Goal: Task Accomplishment & Management: Manage account settings

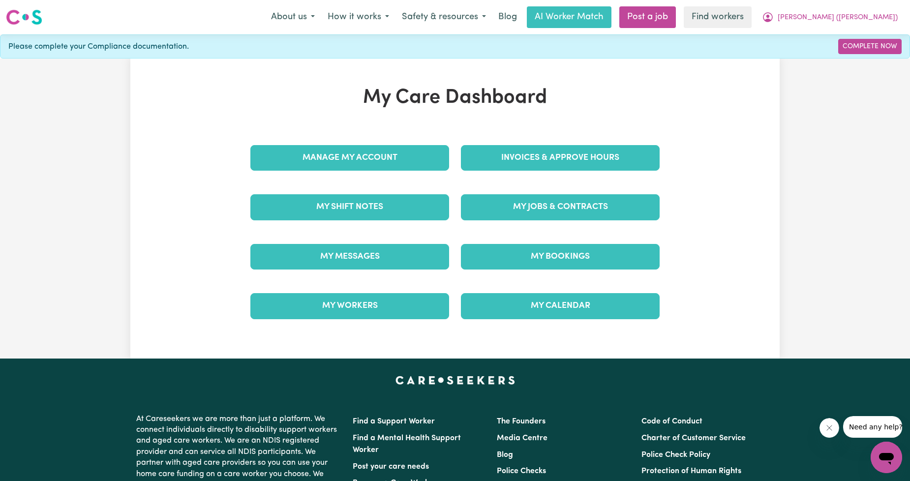
click at [539, 228] on div "My Jobs & Contracts" at bounding box center [560, 206] width 210 height 49
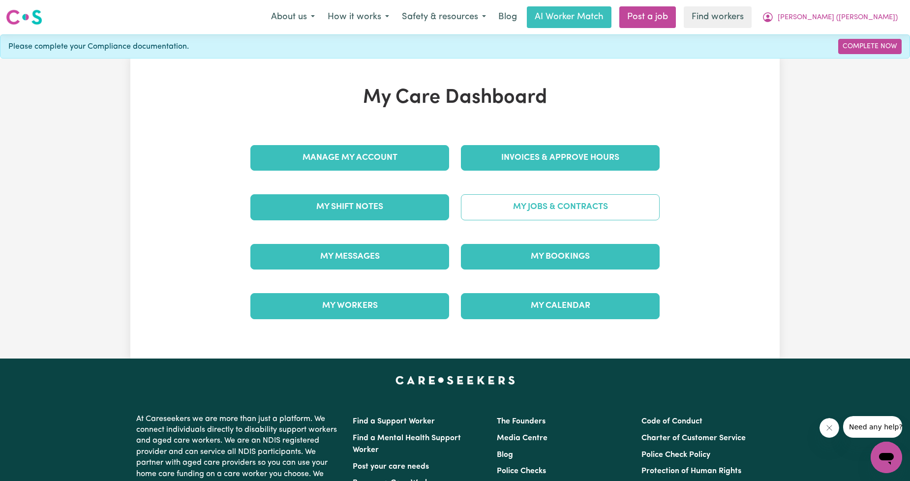
click at [550, 206] on link "My Jobs & Contracts" at bounding box center [560, 207] width 199 height 26
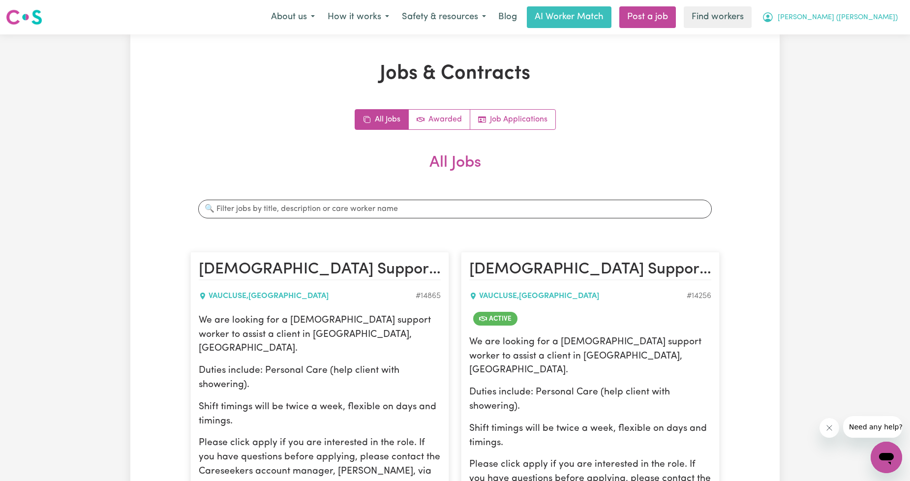
click at [851, 16] on span "[PERSON_NAME] ([PERSON_NAME])" at bounding box center [837, 17] width 120 height 11
click at [837, 30] on link "My Dashboard" at bounding box center [864, 38] width 78 height 19
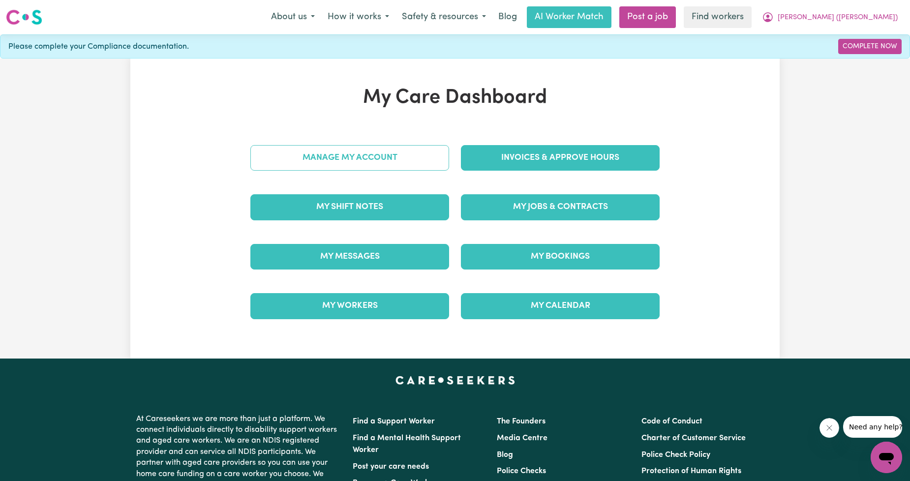
click at [419, 162] on link "Manage My Account" at bounding box center [349, 158] width 199 height 26
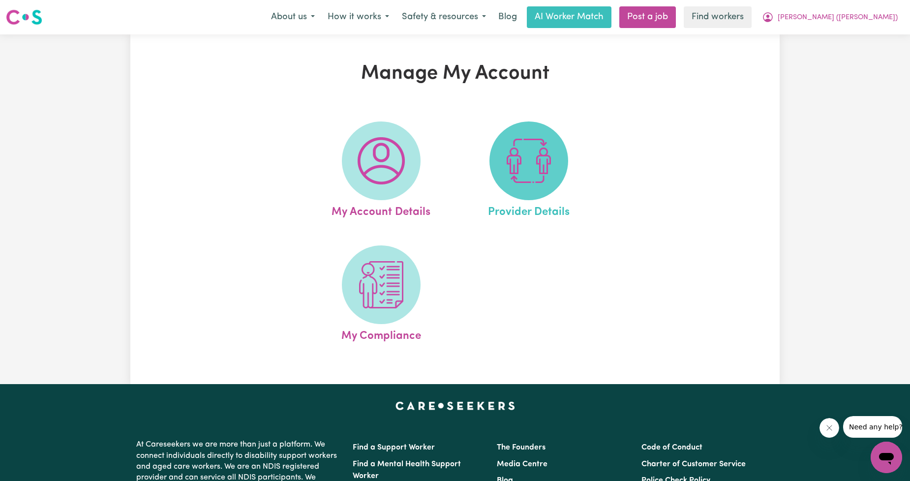
click at [526, 171] on img at bounding box center [528, 160] width 47 height 47
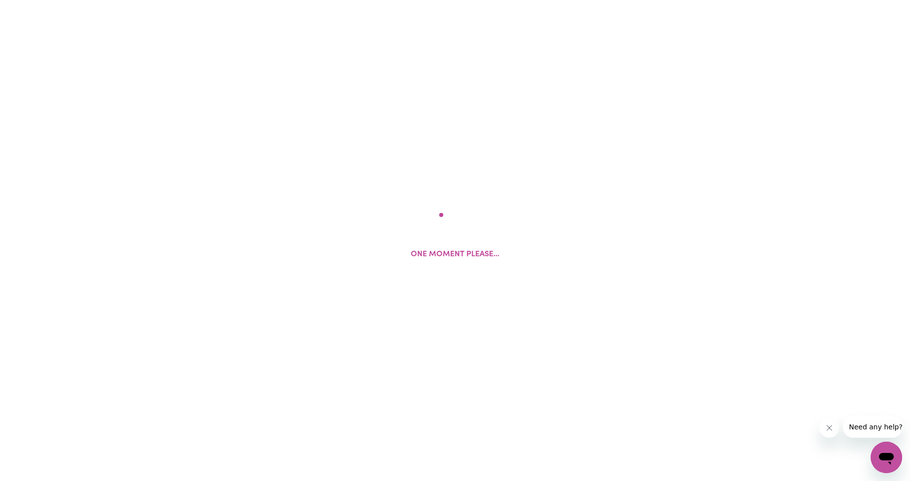
select select "AGED_HOME_CARE"
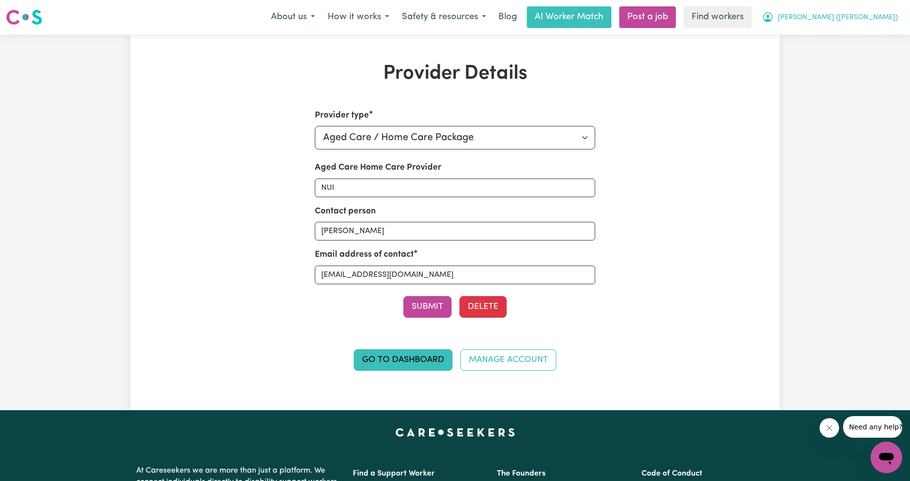
click at [866, 15] on span "[PERSON_NAME] ([PERSON_NAME])" at bounding box center [837, 17] width 120 height 11
click at [849, 29] on div "My Dashboard Logout" at bounding box center [864, 48] width 79 height 38
click at [843, 35] on link "My Dashboard" at bounding box center [864, 38] width 78 height 19
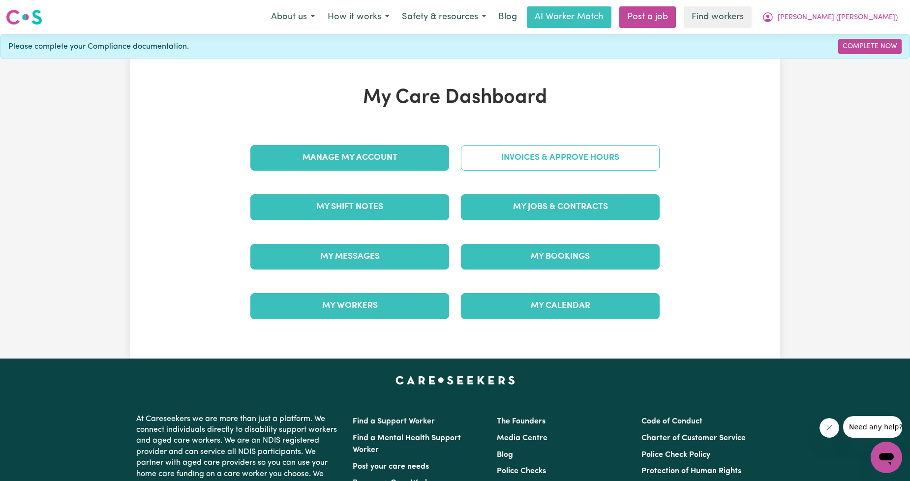
click at [559, 165] on link "Invoices & Approve Hours" at bounding box center [560, 158] width 199 height 26
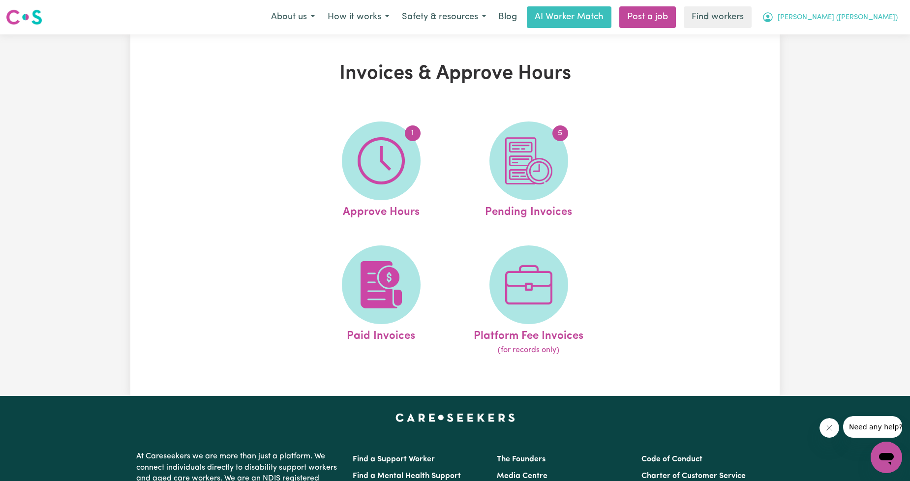
click at [832, 22] on button "[PERSON_NAME] ([PERSON_NAME])" at bounding box center [829, 17] width 148 height 21
click at [827, 33] on link "My Dashboard" at bounding box center [864, 38] width 78 height 19
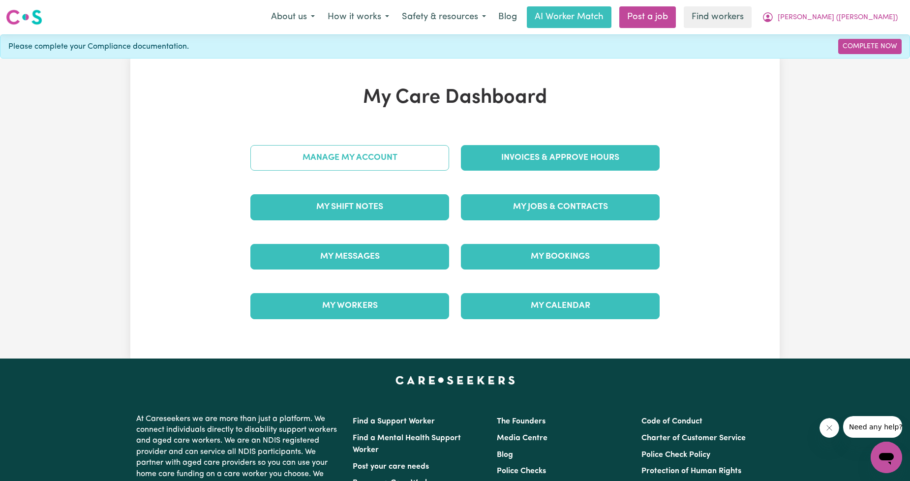
click at [342, 152] on link "Manage My Account" at bounding box center [349, 158] width 199 height 26
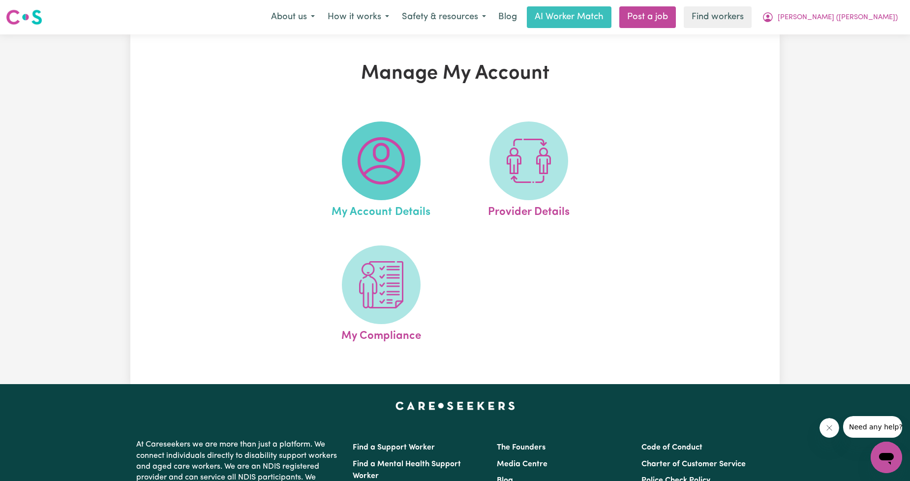
click at [381, 170] on img at bounding box center [380, 160] width 47 height 47
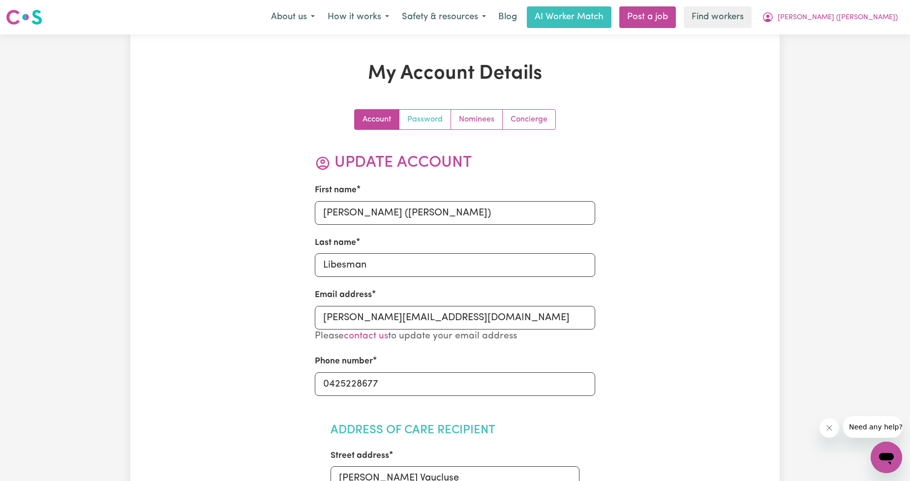
click at [419, 116] on link "Password" at bounding box center [425, 120] width 52 height 20
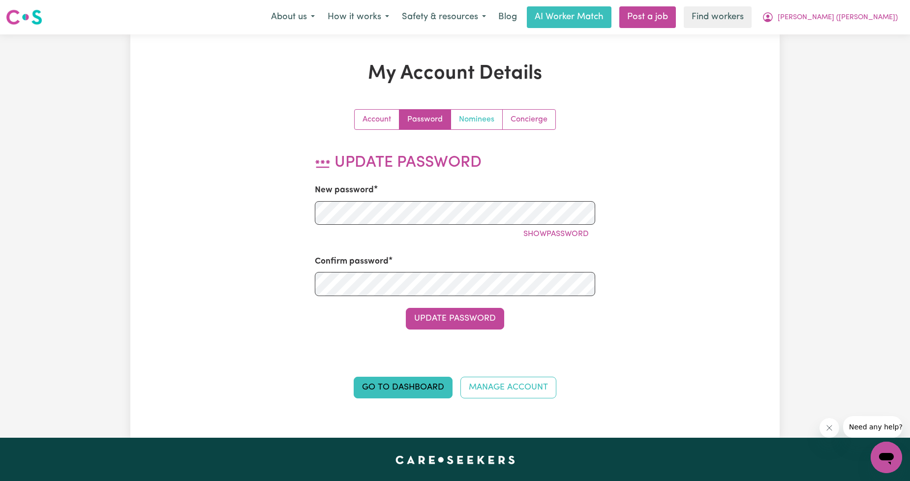
click at [500, 115] on link "Nominees" at bounding box center [477, 120] width 52 height 20
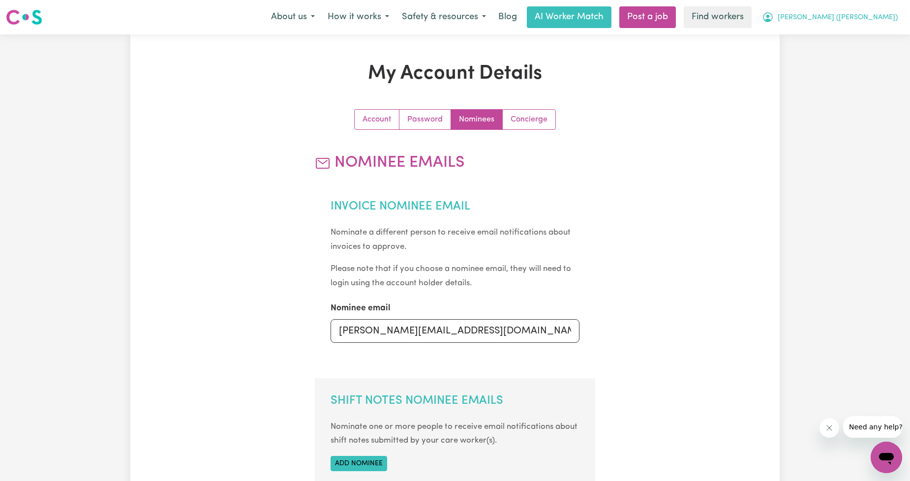
click at [863, 20] on span "[PERSON_NAME] ([PERSON_NAME])" at bounding box center [837, 17] width 120 height 11
click at [849, 36] on link "My Dashboard" at bounding box center [864, 38] width 78 height 19
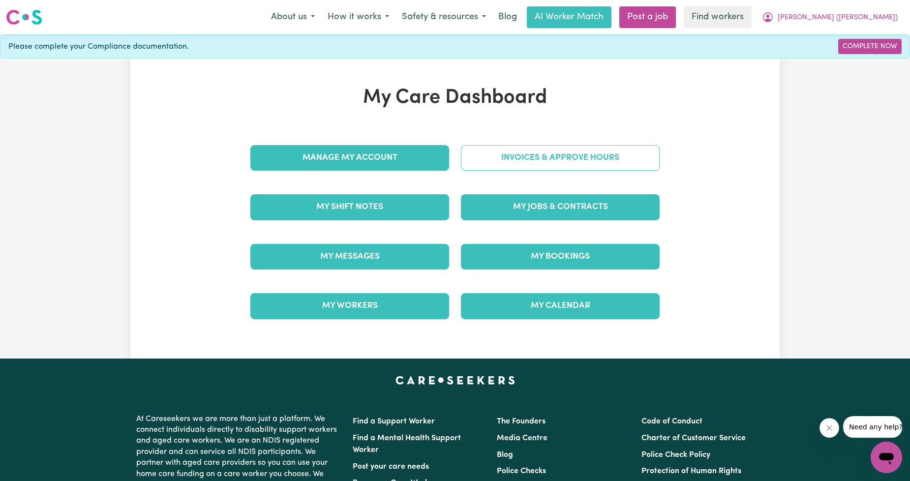
click at [485, 165] on link "Invoices & Approve Hours" at bounding box center [560, 158] width 199 height 26
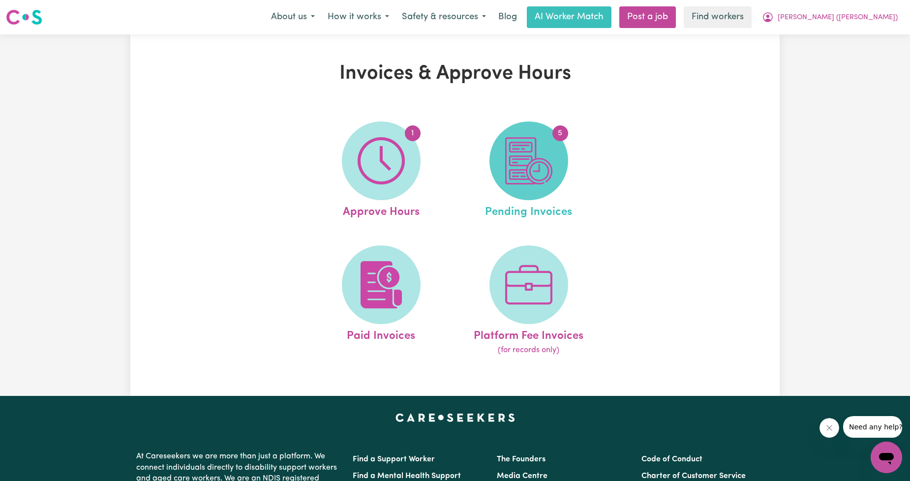
click at [514, 155] on img at bounding box center [528, 160] width 47 height 47
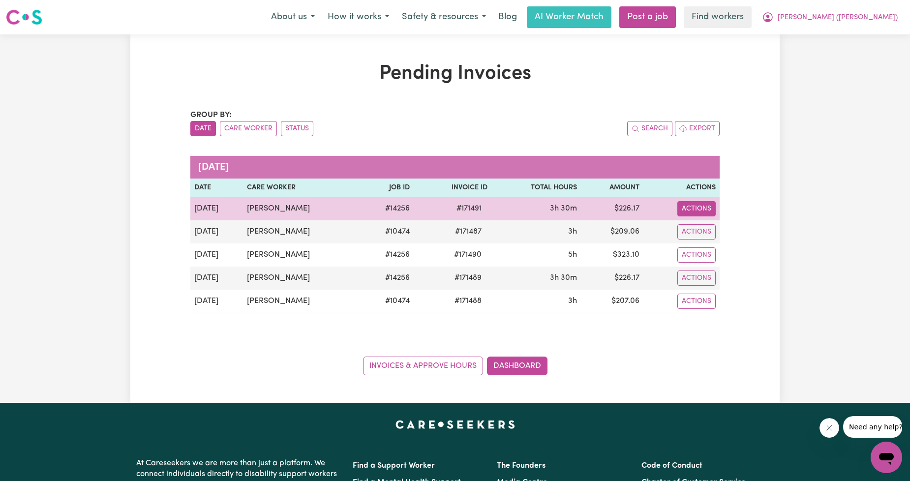
click at [689, 214] on button "Actions" at bounding box center [696, 208] width 38 height 15
click at [701, 227] on link "Download Invoice" at bounding box center [721, 232] width 90 height 20
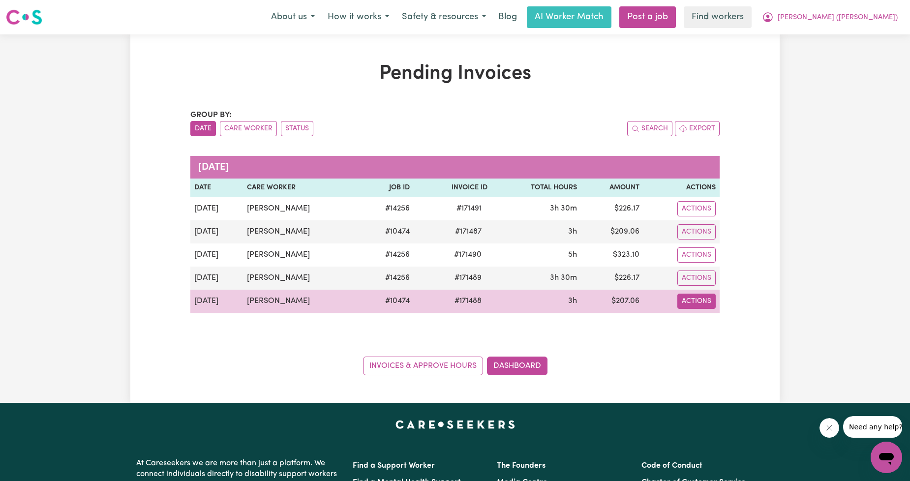
click at [694, 216] on button "Actions" at bounding box center [696, 208] width 38 height 15
click at [692, 324] on icon "Download invoice #171488" at bounding box center [688, 324] width 8 height 8
click at [692, 216] on button "Actions" at bounding box center [696, 208] width 38 height 15
click at [710, 325] on link "Download Invoice" at bounding box center [721, 324] width 90 height 20
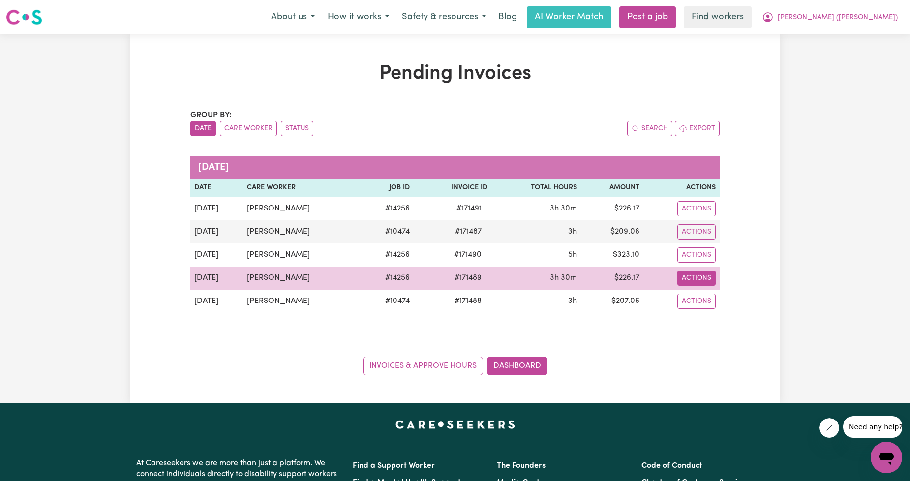
click at [682, 216] on button "Actions" at bounding box center [696, 208] width 38 height 15
click at [695, 291] on div "Download Invoice Make Payment Paid via EFT" at bounding box center [721, 321] width 91 height 68
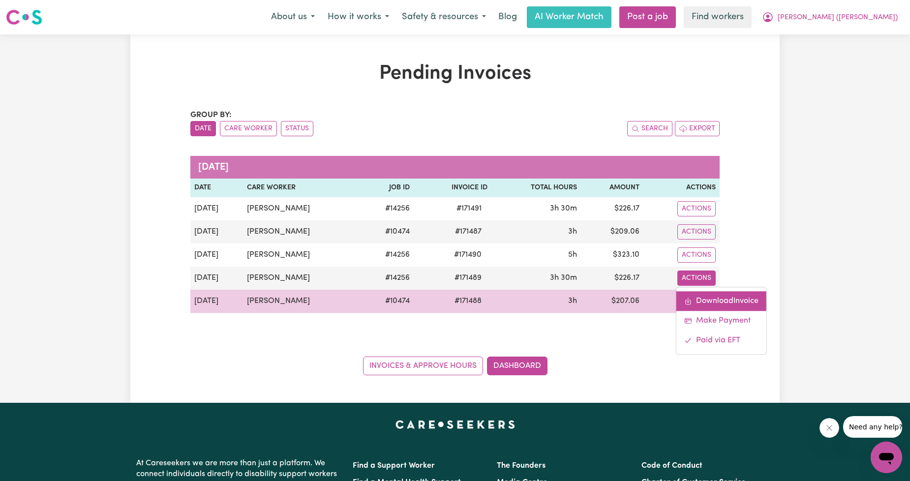
click at [698, 294] on link "Download Invoice" at bounding box center [721, 301] width 90 height 20
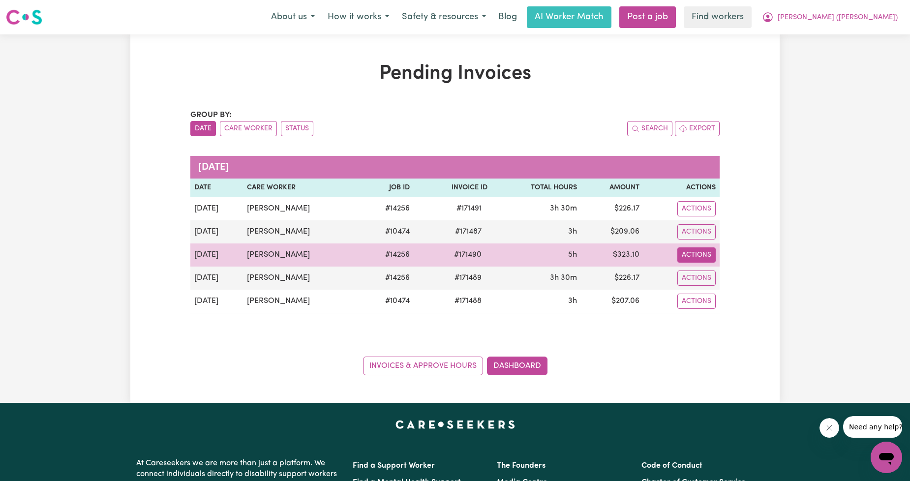
click at [696, 216] on button "Actions" at bounding box center [696, 208] width 38 height 15
click at [712, 271] on link "Download Invoice" at bounding box center [721, 278] width 90 height 20
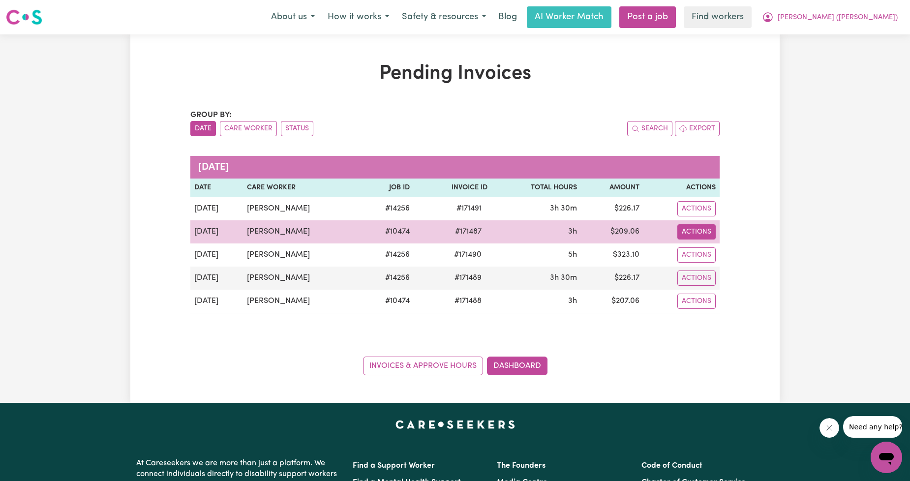
click at [689, 216] on button "Actions" at bounding box center [696, 208] width 38 height 15
click at [707, 253] on link "Download Invoice" at bounding box center [721, 255] width 90 height 20
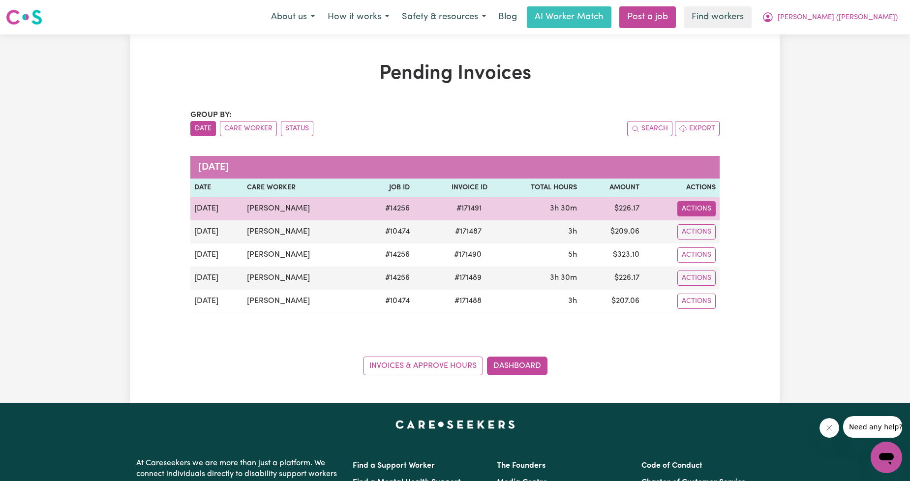
click at [694, 213] on button "Actions" at bounding box center [696, 208] width 38 height 15
click at [709, 229] on link "Download Invoice" at bounding box center [721, 232] width 90 height 20
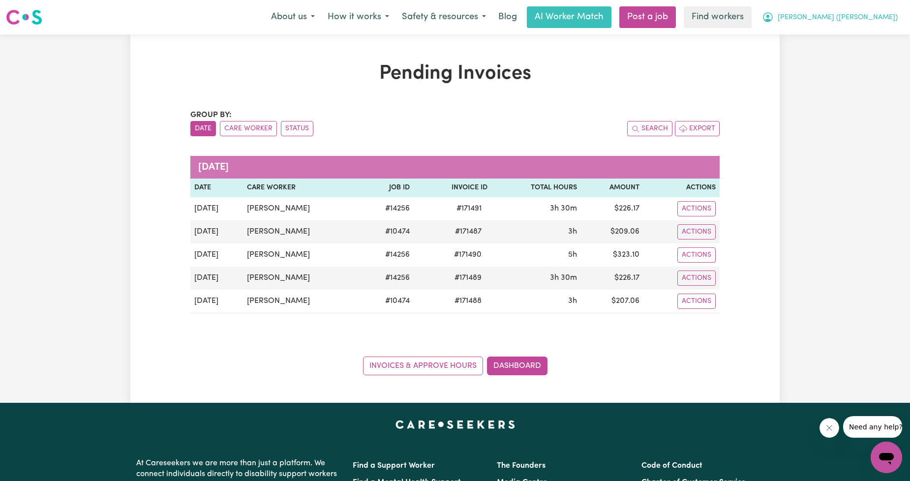
click at [871, 7] on button "[PERSON_NAME] ([PERSON_NAME])" at bounding box center [829, 17] width 148 height 21
click at [833, 32] on link "My Dashboard" at bounding box center [864, 38] width 78 height 19
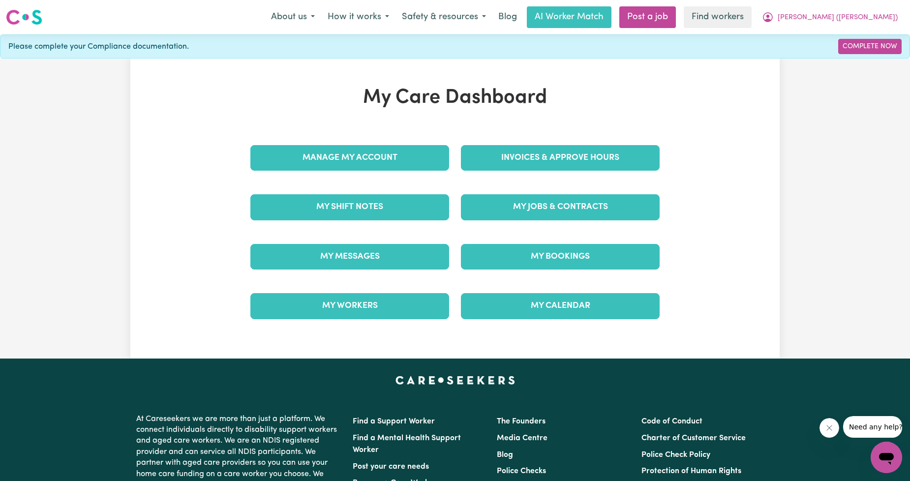
click at [552, 172] on div "Invoices & Approve Hours" at bounding box center [560, 157] width 210 height 49
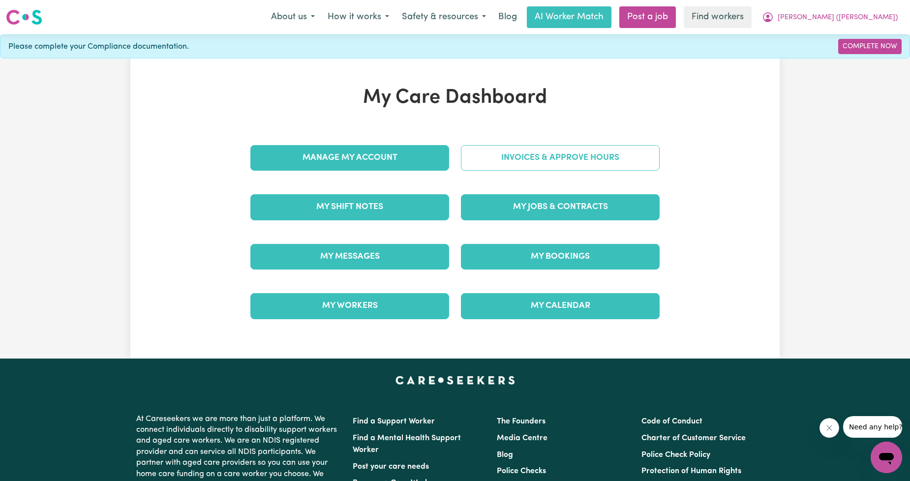
click at [475, 155] on link "Invoices & Approve Hours" at bounding box center [560, 158] width 199 height 26
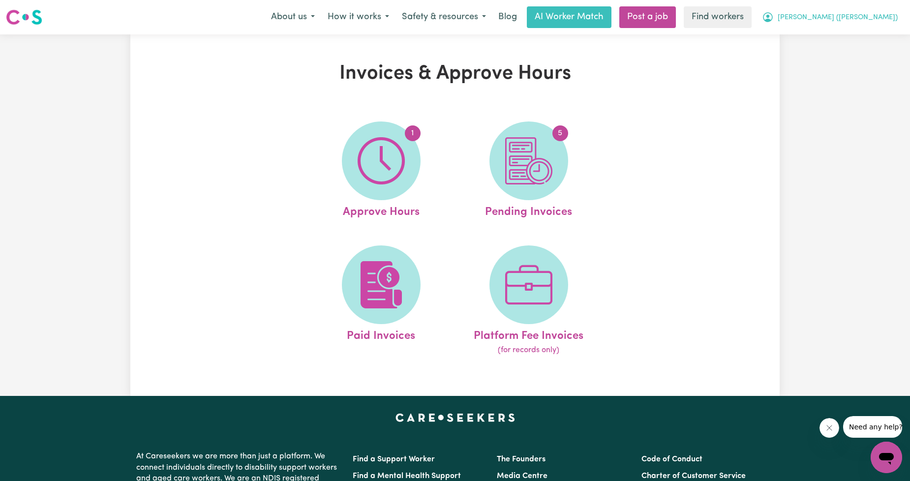
click at [825, 20] on button "[PERSON_NAME] ([PERSON_NAME])" at bounding box center [829, 17] width 148 height 21
click at [816, 45] on div "Invoices & Approve Hours 1 Approve Hours 5 Pending Invoices Paid Invoices Platf…" at bounding box center [455, 214] width 910 height 361
click at [847, 32] on nav "Menu About us How it works Safety & resources Blog AI Worker Match Post a job F…" at bounding box center [455, 17] width 910 height 34
click at [851, 24] on button "[PERSON_NAME] ([PERSON_NAME])" at bounding box center [829, 17] width 148 height 21
click at [848, 39] on link "My Dashboard" at bounding box center [864, 38] width 78 height 19
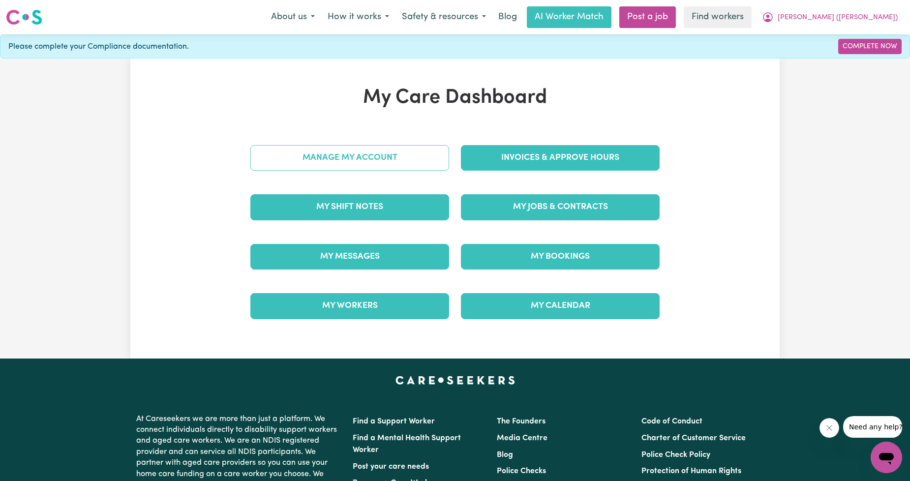
click at [295, 154] on link "Manage My Account" at bounding box center [349, 158] width 199 height 26
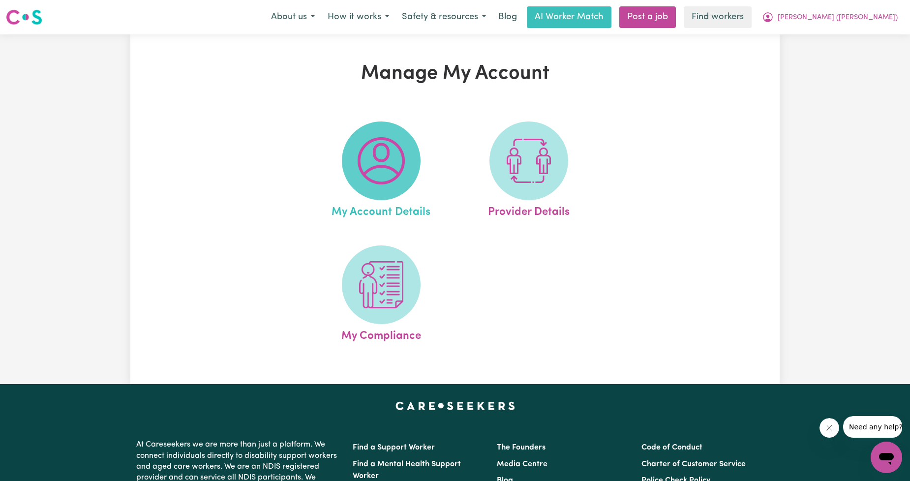
click at [371, 156] on img at bounding box center [380, 160] width 47 height 47
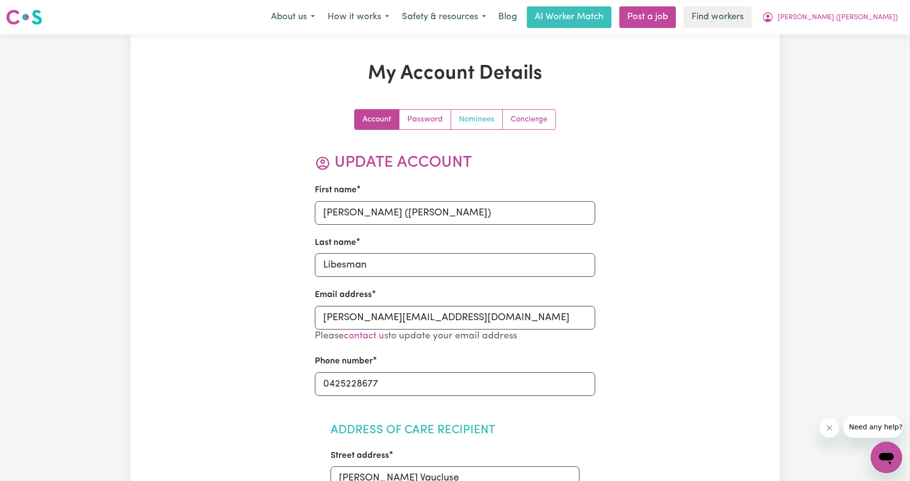
click at [464, 121] on link "Nominees" at bounding box center [477, 120] width 52 height 20
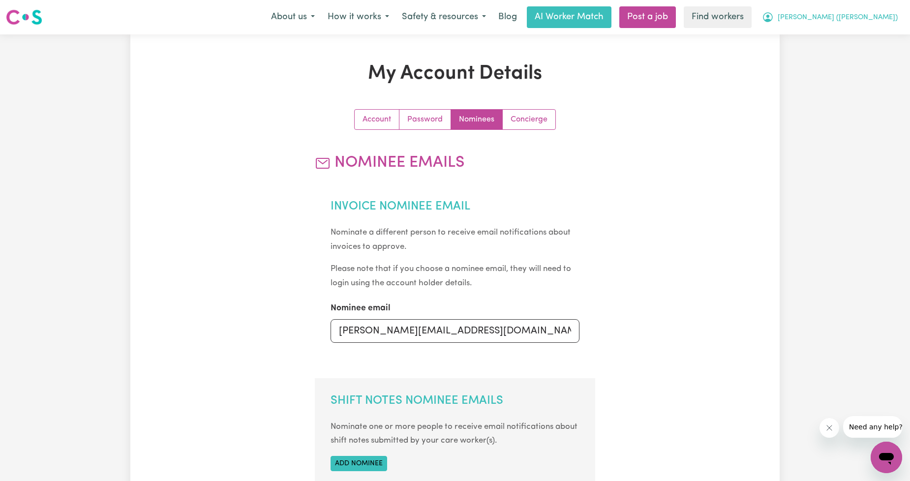
click at [852, 14] on span "[PERSON_NAME] ([PERSON_NAME])" at bounding box center [837, 17] width 120 height 11
click at [847, 33] on link "My Dashboard" at bounding box center [864, 38] width 78 height 19
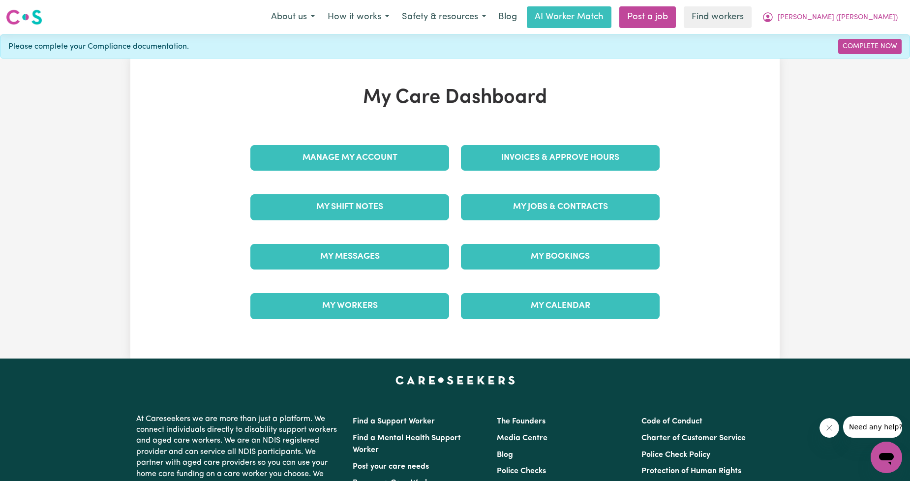
click at [484, 173] on div "Invoices & Approve Hours" at bounding box center [560, 157] width 210 height 49
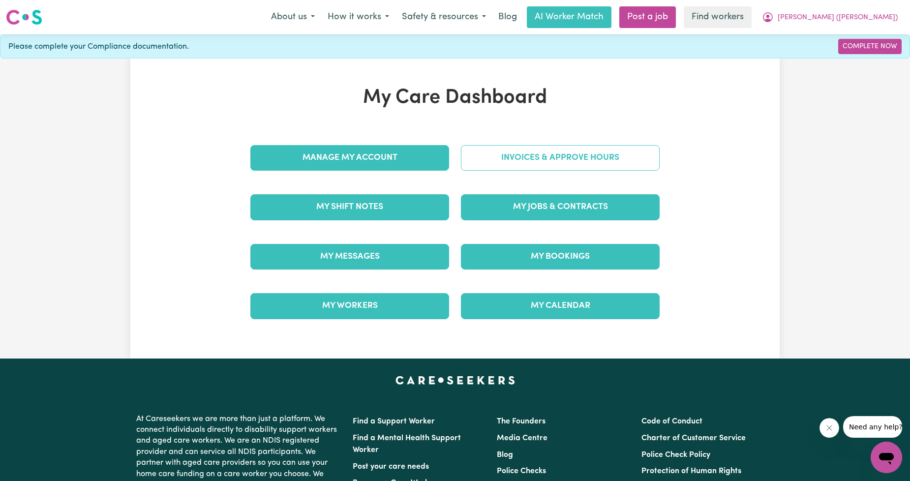
click at [488, 164] on link "Invoices & Approve Hours" at bounding box center [560, 158] width 199 height 26
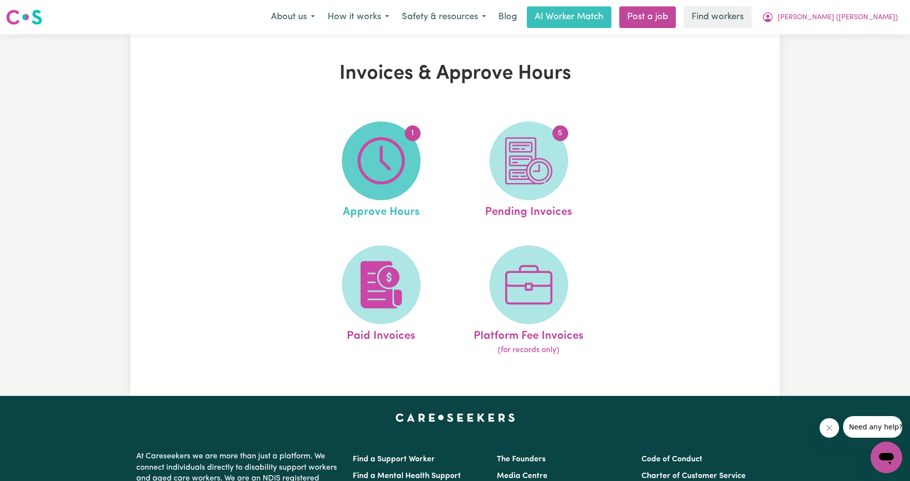
click at [378, 197] on span "1" at bounding box center [381, 160] width 79 height 79
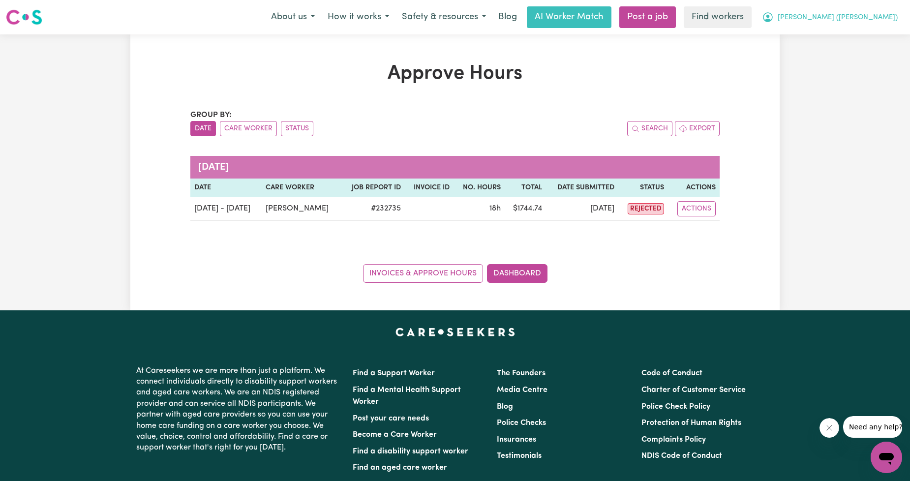
click at [839, 22] on span "[PERSON_NAME] ([PERSON_NAME])" at bounding box center [837, 17] width 120 height 11
click at [828, 37] on link "My Dashboard" at bounding box center [864, 38] width 78 height 19
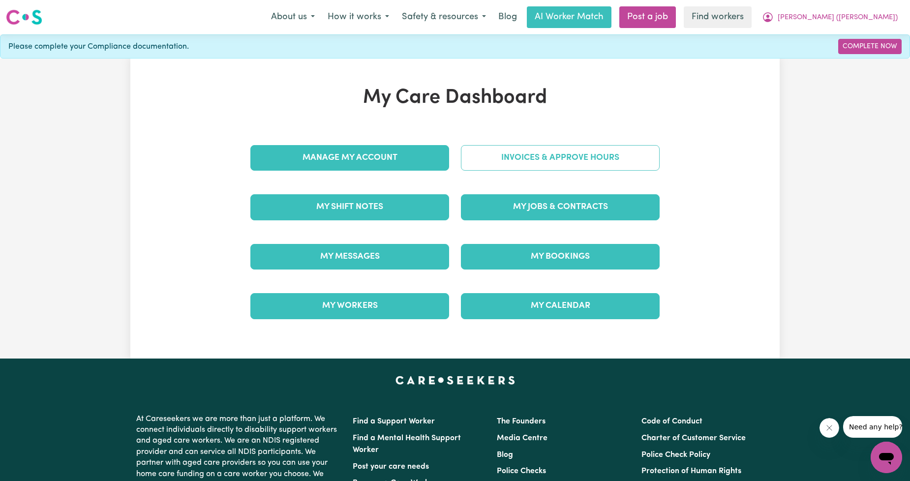
click at [567, 156] on link "Invoices & Approve Hours" at bounding box center [560, 158] width 199 height 26
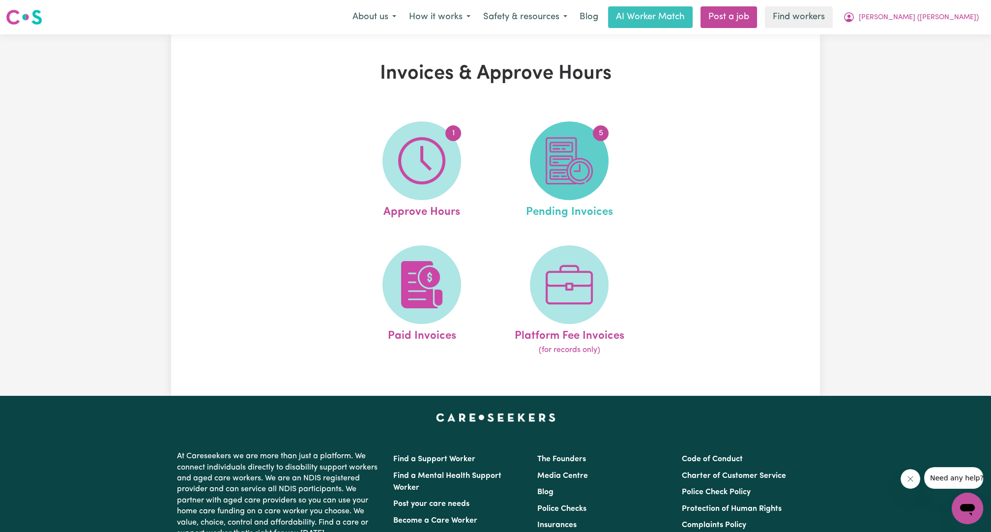
click at [543, 151] on span "5" at bounding box center [569, 160] width 79 height 79
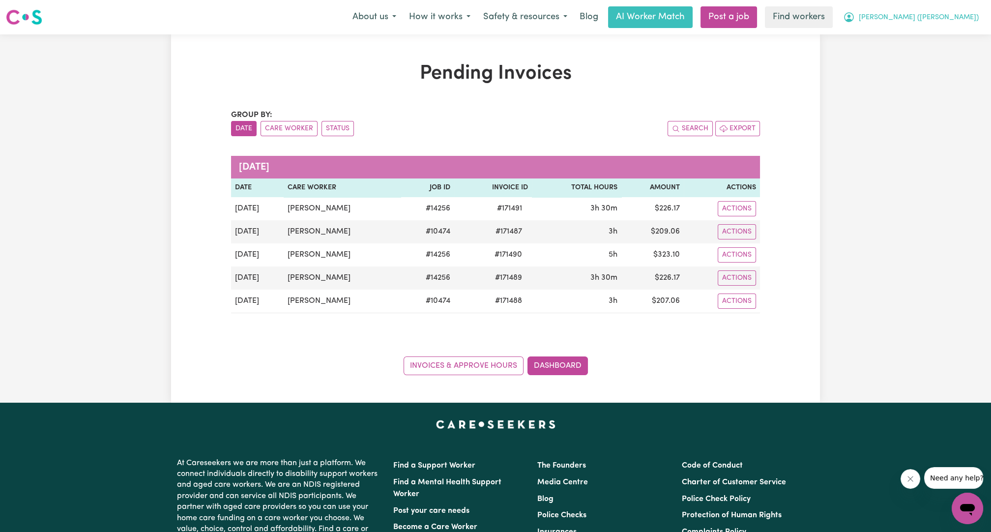
click at [909, 19] on span "[PERSON_NAME] ([PERSON_NAME])" at bounding box center [919, 17] width 120 height 11
click at [909, 33] on link "My Dashboard" at bounding box center [946, 38] width 78 height 19
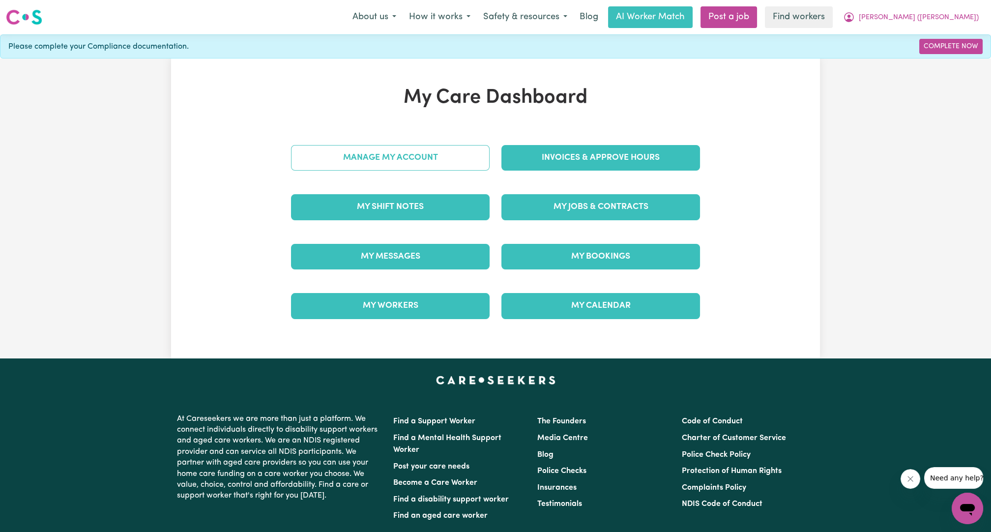
click at [424, 158] on link "Manage My Account" at bounding box center [390, 158] width 199 height 26
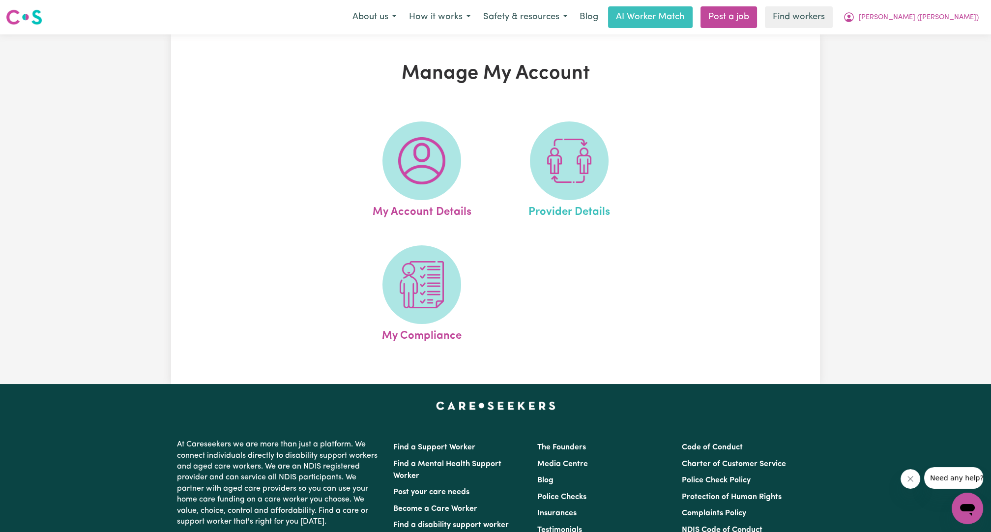
click at [611, 180] on link "Provider Details" at bounding box center [570, 170] width 142 height 99
select select "AGED_HOME_CARE"
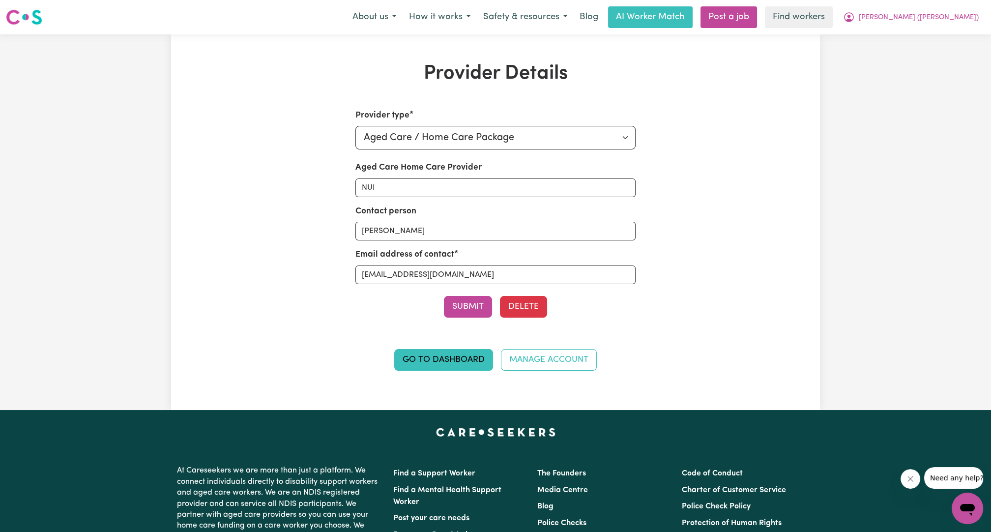
click at [589, 172] on div "Aged Care Home Care Provider NUI" at bounding box center [495, 178] width 281 height 35
click at [812, 134] on div "Provider Details Provider type Select your provider type... Privately Aged Care…" at bounding box center [495, 222] width 649 height 321
click at [909, 21] on span "[PERSON_NAME] ([PERSON_NAME])" at bounding box center [919, 17] width 120 height 11
click at [909, 31] on link "My Dashboard" at bounding box center [946, 38] width 78 height 19
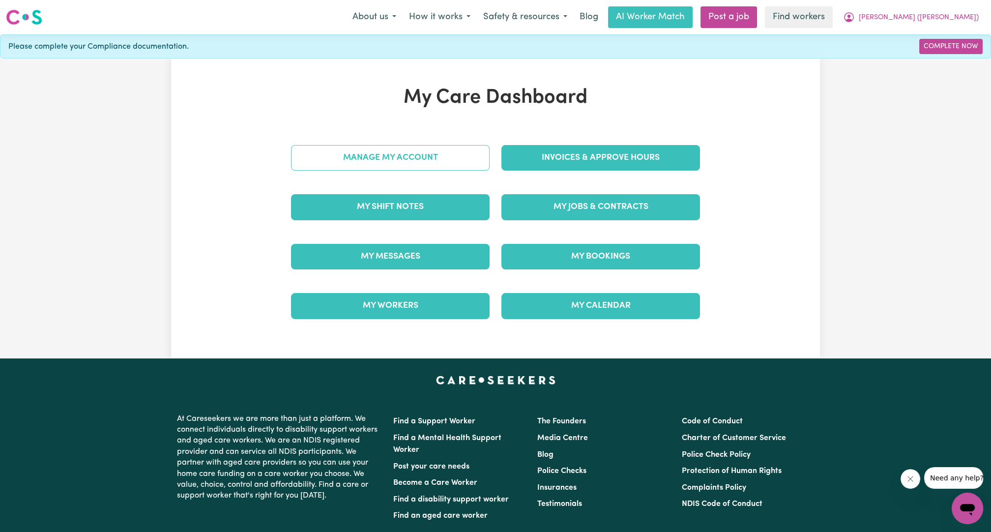
click at [421, 151] on link "Manage My Account" at bounding box center [390, 158] width 199 height 26
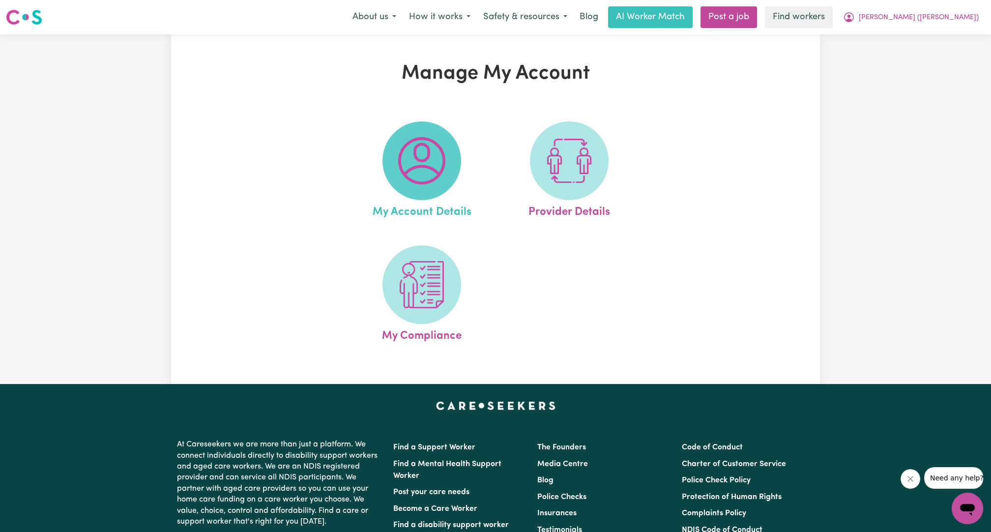
click at [428, 157] on img at bounding box center [421, 160] width 47 height 47
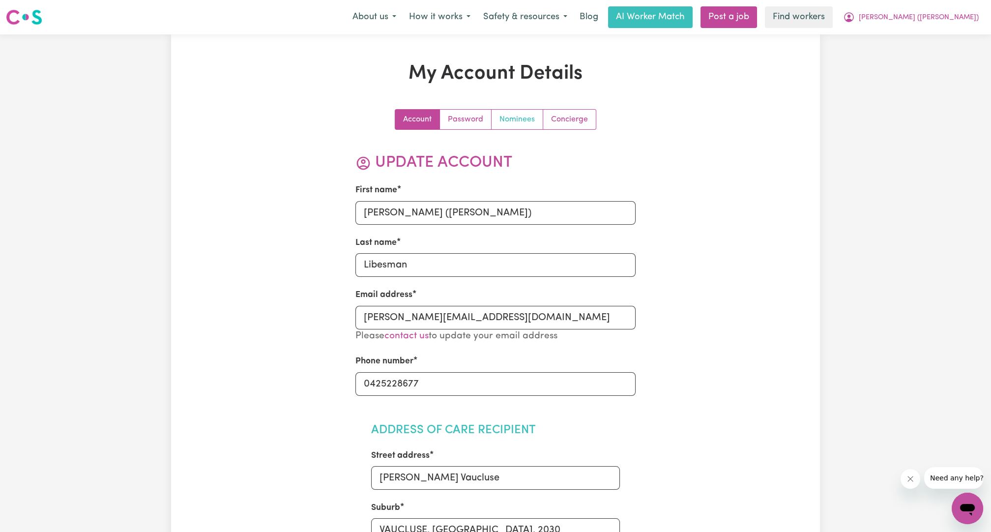
click at [527, 124] on link "Nominees" at bounding box center [518, 120] width 52 height 20
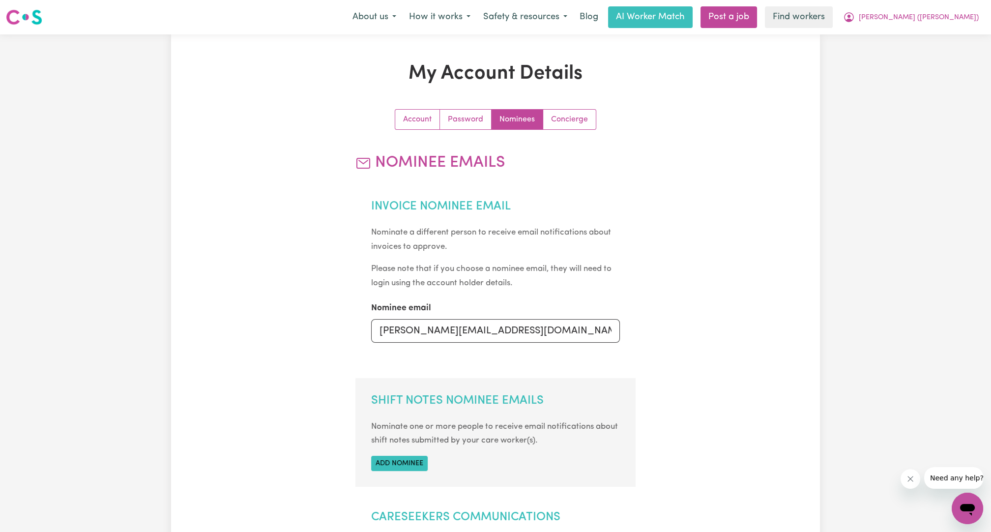
click at [712, 171] on div "My Account Details Account Password Nominees Concierge Nominee Emails Invoice N…" at bounding box center [495, 415] width 649 height 707
click at [909, 21] on span "[PERSON_NAME] ([PERSON_NAME])" at bounding box center [919, 17] width 120 height 11
click at [909, 56] on link "Logout" at bounding box center [946, 56] width 78 height 19
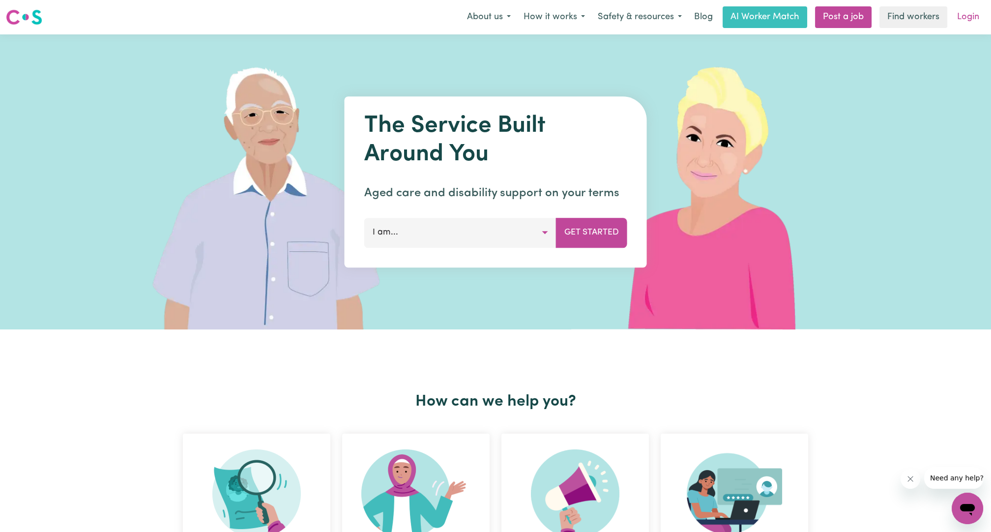
click at [909, 25] on link "Login" at bounding box center [968, 17] width 34 height 22
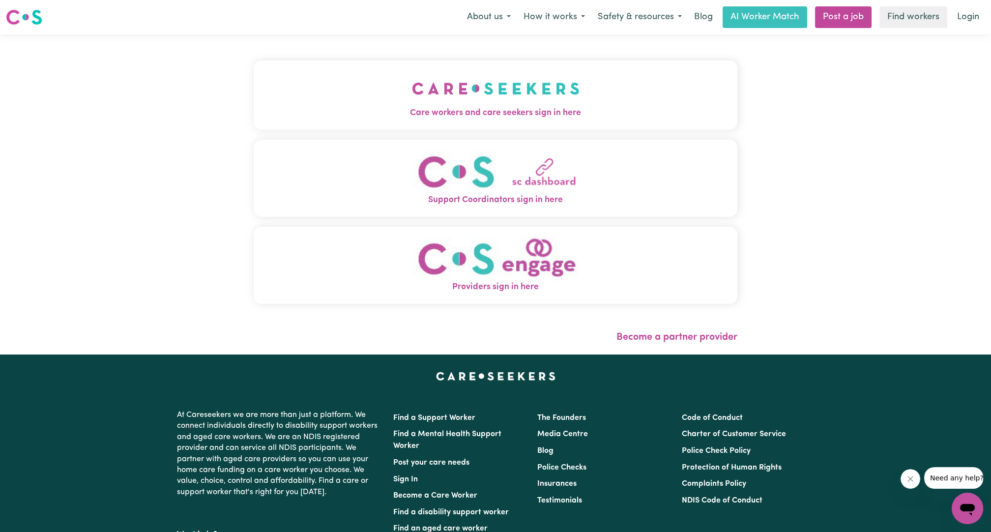
click at [584, 83] on button "Care workers and care seekers sign in here" at bounding box center [496, 94] width 484 height 69
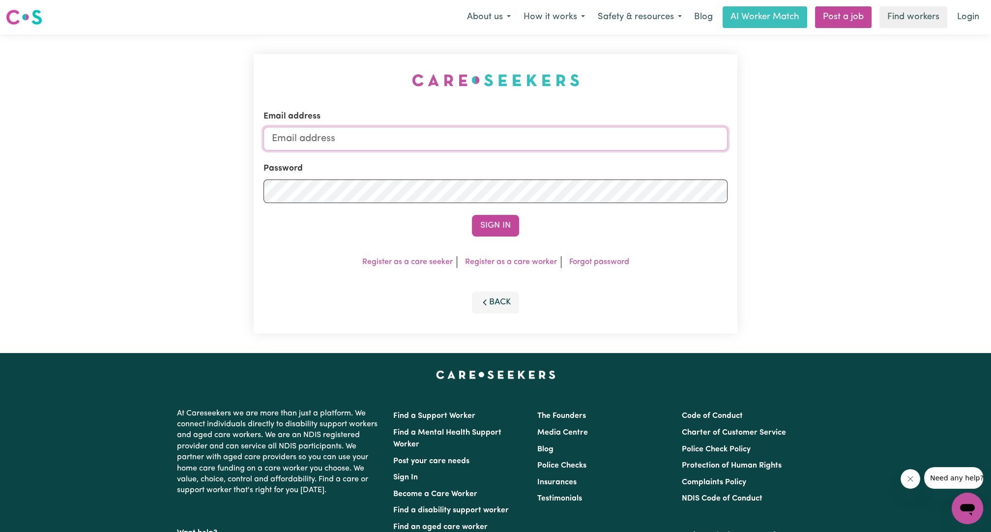
click at [590, 138] on input "Email address" at bounding box center [496, 139] width 464 height 24
drag, startPoint x: 322, startPoint y: 137, endPoint x: 603, endPoint y: 177, distance: 284.0
click at [603, 177] on form "Email address [EMAIL_ADDRESS][PERSON_NAME][DOMAIN_NAME] Password Sign In" at bounding box center [496, 173] width 464 height 126
type input "[EMAIL_ADDRESS][DOMAIN_NAME]"
click at [534, 235] on div "Sign In" at bounding box center [496, 226] width 464 height 22
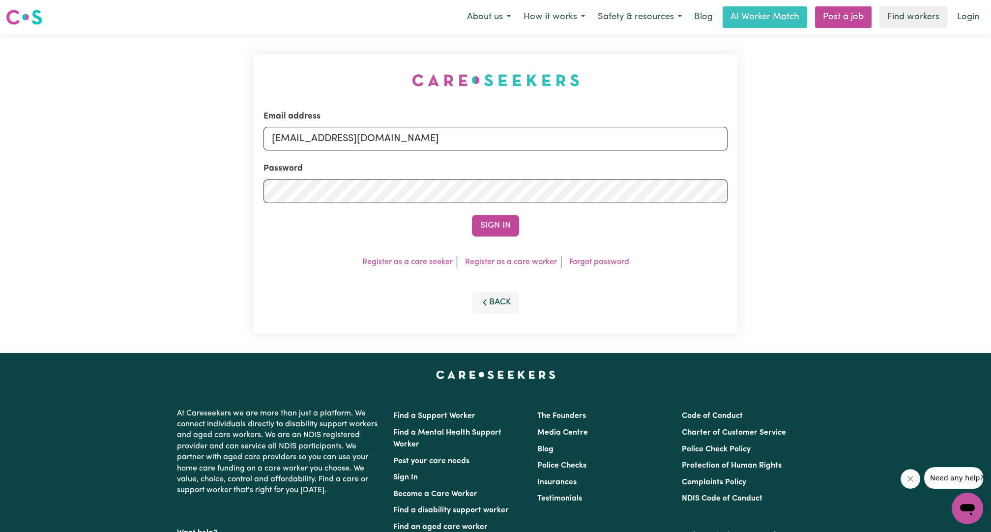
click at [521, 227] on div "Sign In" at bounding box center [496, 226] width 464 height 22
click at [498, 227] on button "Sign In" at bounding box center [495, 226] width 47 height 22
